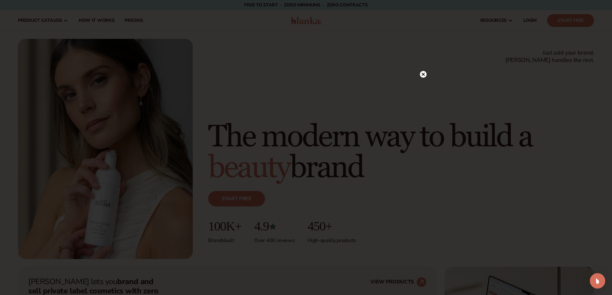
click at [423, 75] on icon at bounding box center [423, 74] width 3 height 3
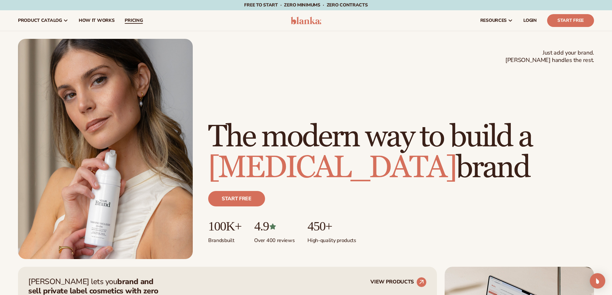
click at [132, 22] on span "pricing" at bounding box center [134, 20] width 18 height 5
